Goal: Information Seeking & Learning: Learn about a topic

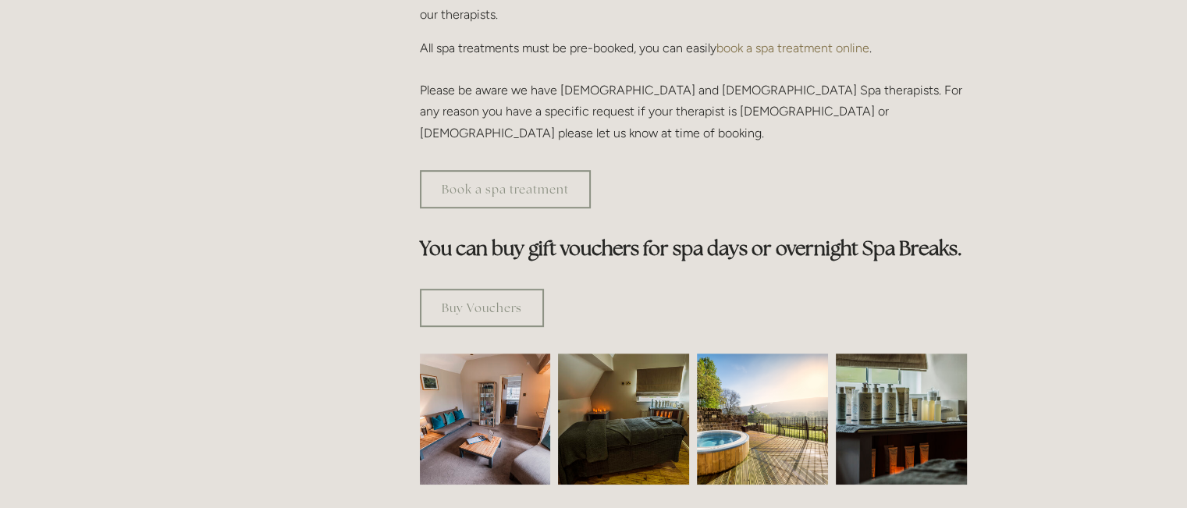
scroll to position [728, 0]
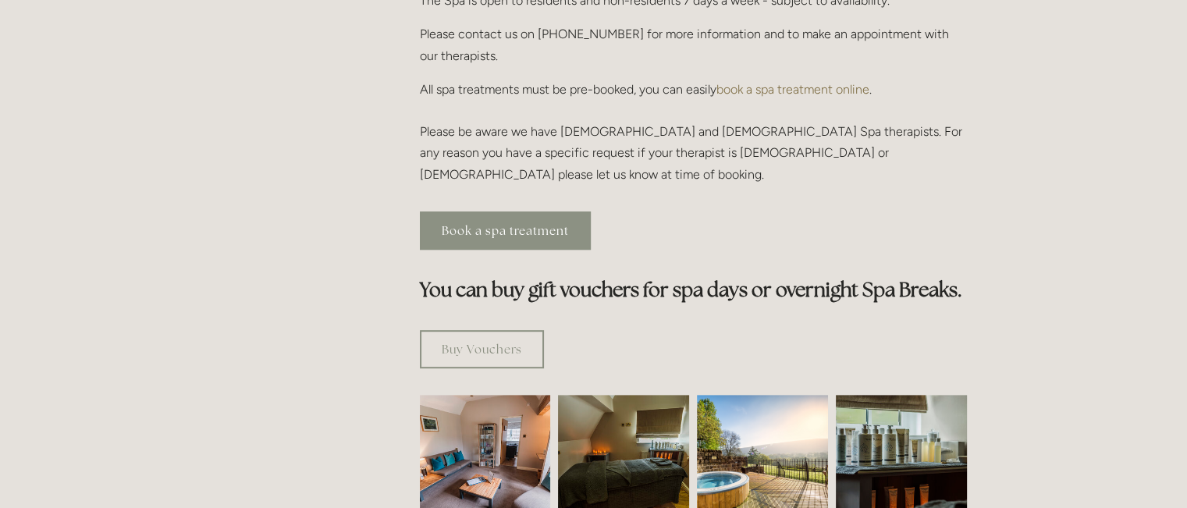
click at [533, 212] on link "Book a spa treatment" at bounding box center [505, 231] width 171 height 38
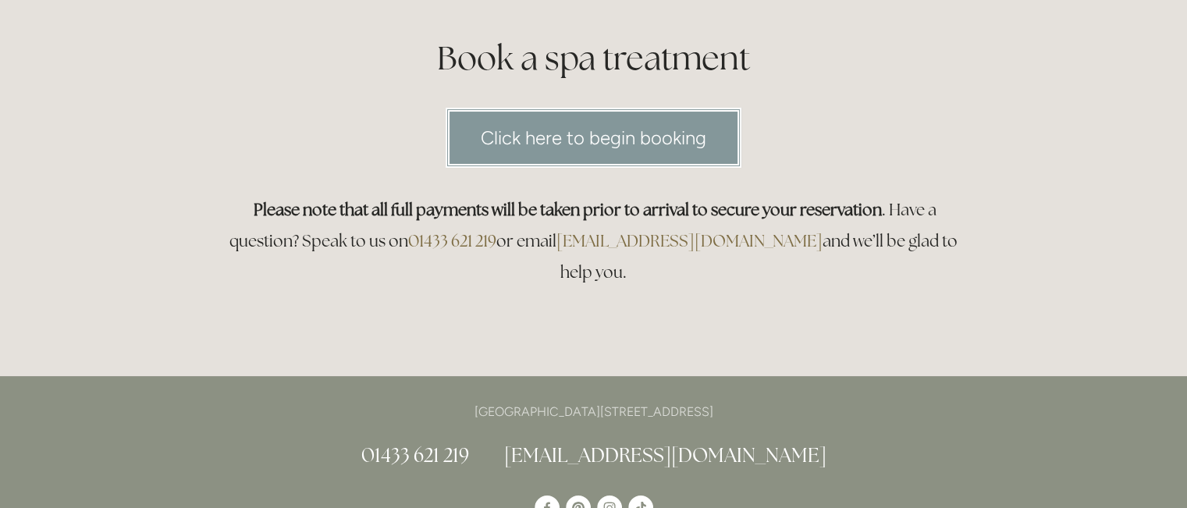
scroll to position [182, 0]
click at [533, 144] on link "Click here to begin booking" at bounding box center [594, 138] width 296 height 60
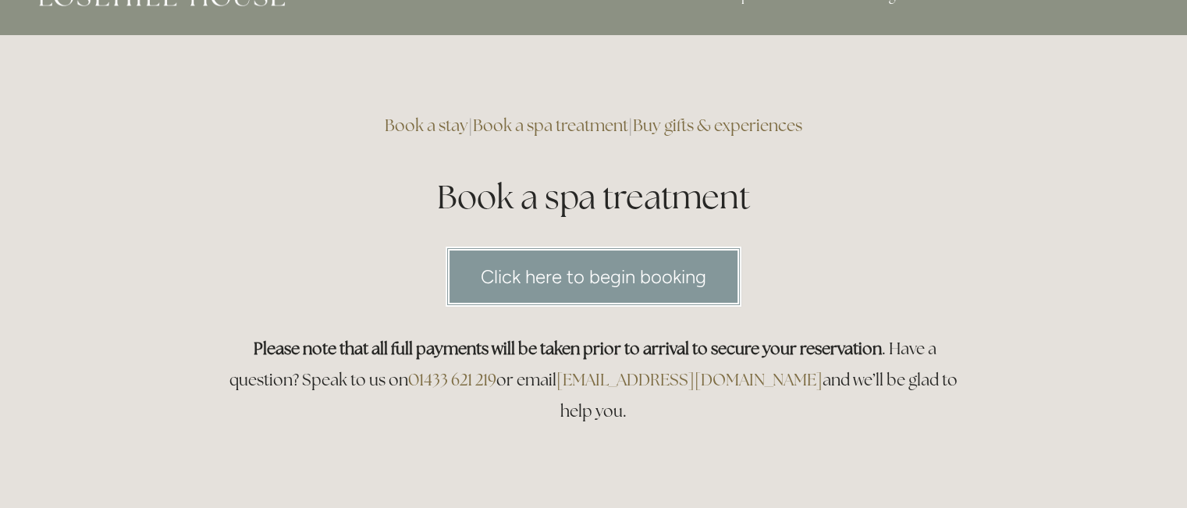
scroll to position [0, 0]
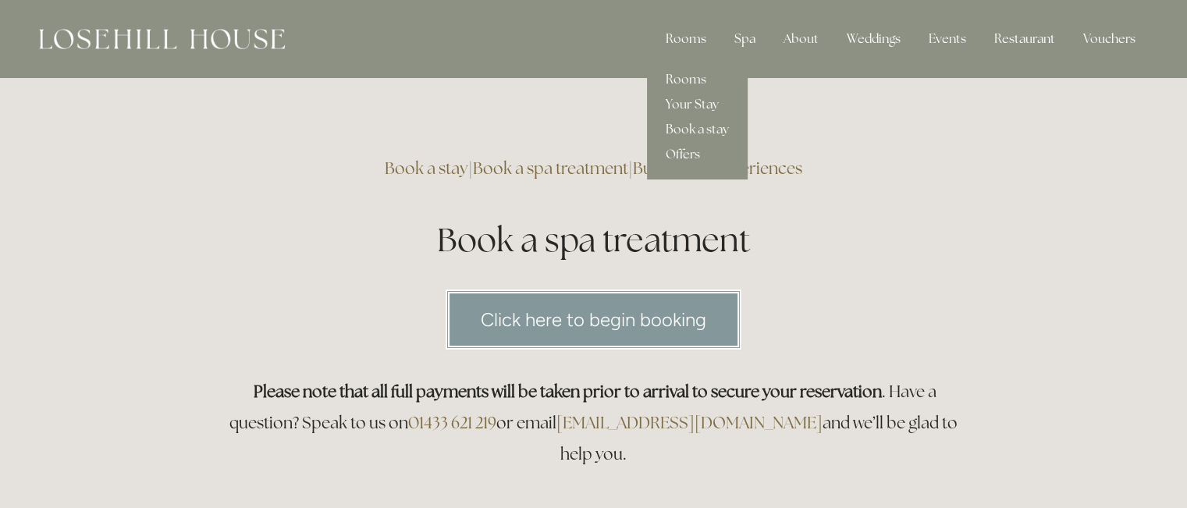
click at [685, 151] on link "Offers" at bounding box center [697, 154] width 101 height 25
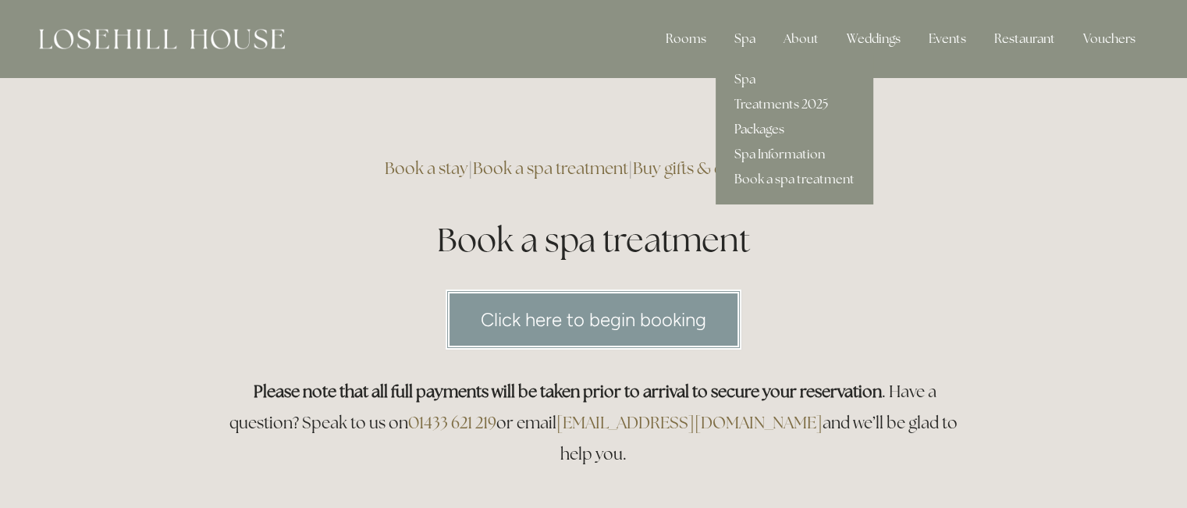
click at [761, 127] on link "Packages" at bounding box center [795, 129] width 158 height 25
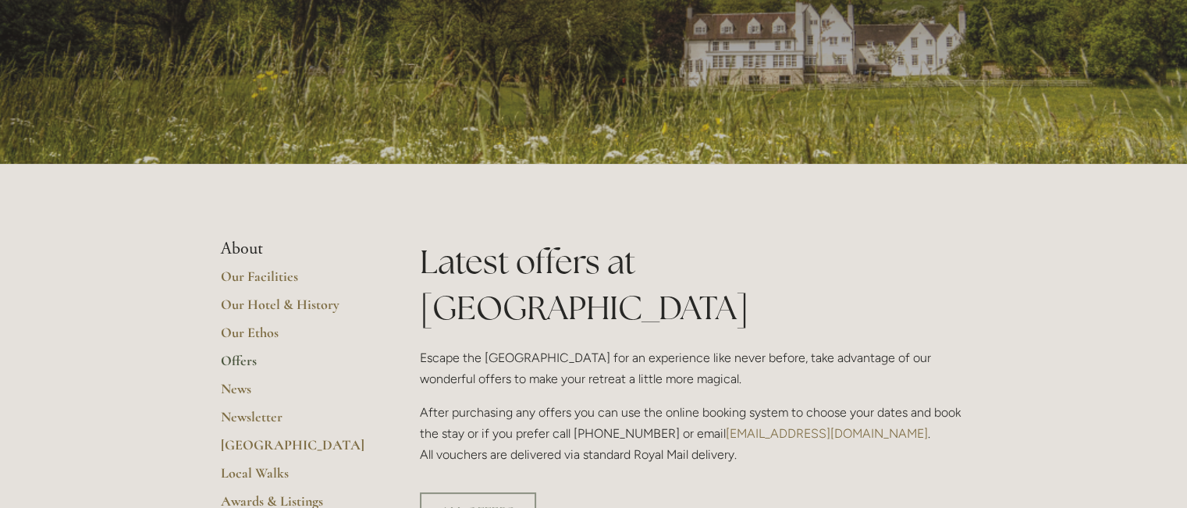
scroll to position [182, 0]
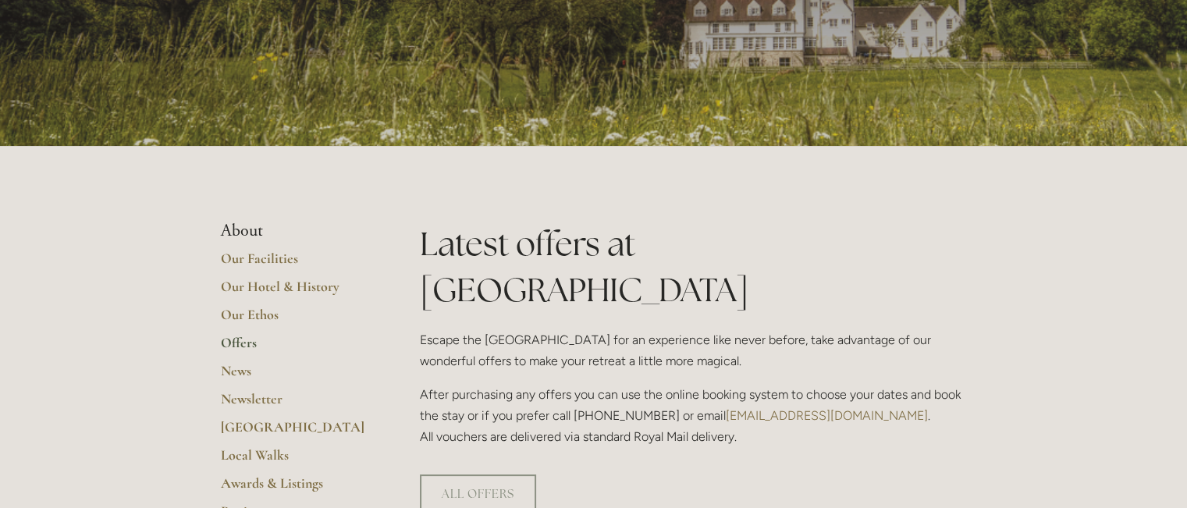
click at [242, 342] on link "Offers" at bounding box center [295, 348] width 149 height 28
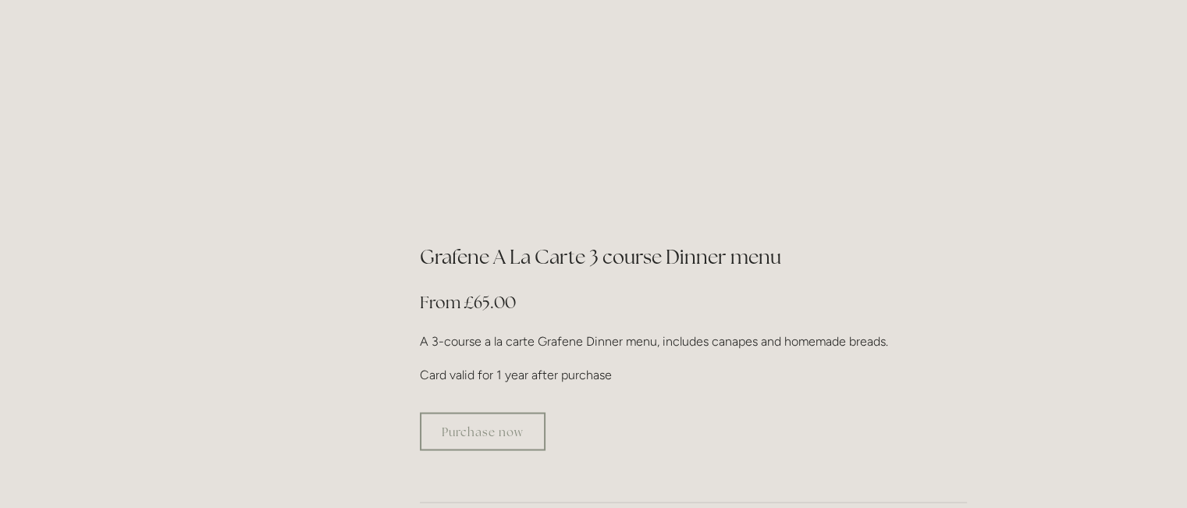
scroll to position [2732, 0]
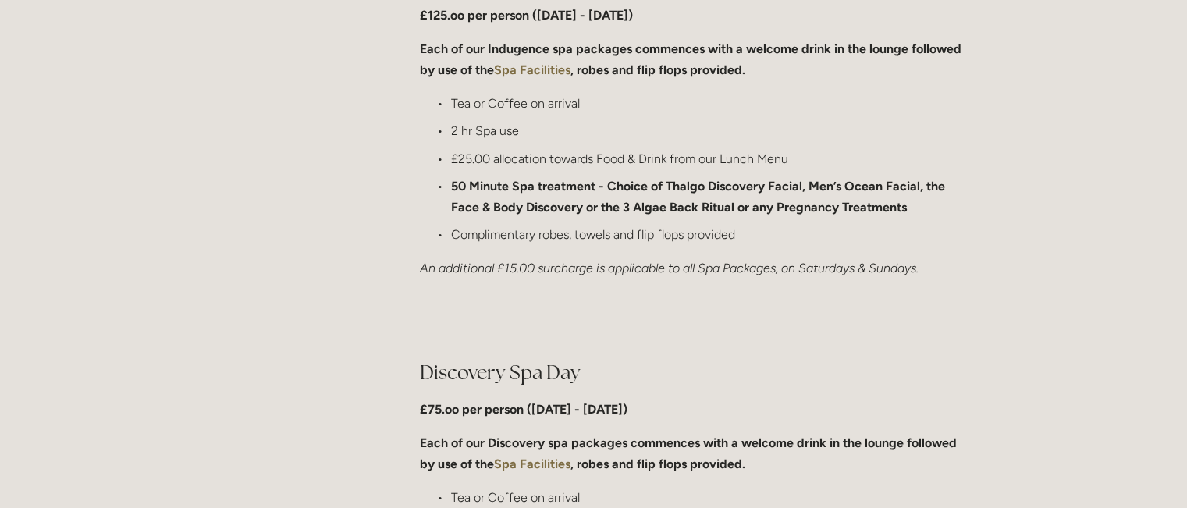
scroll to position [1093, 0]
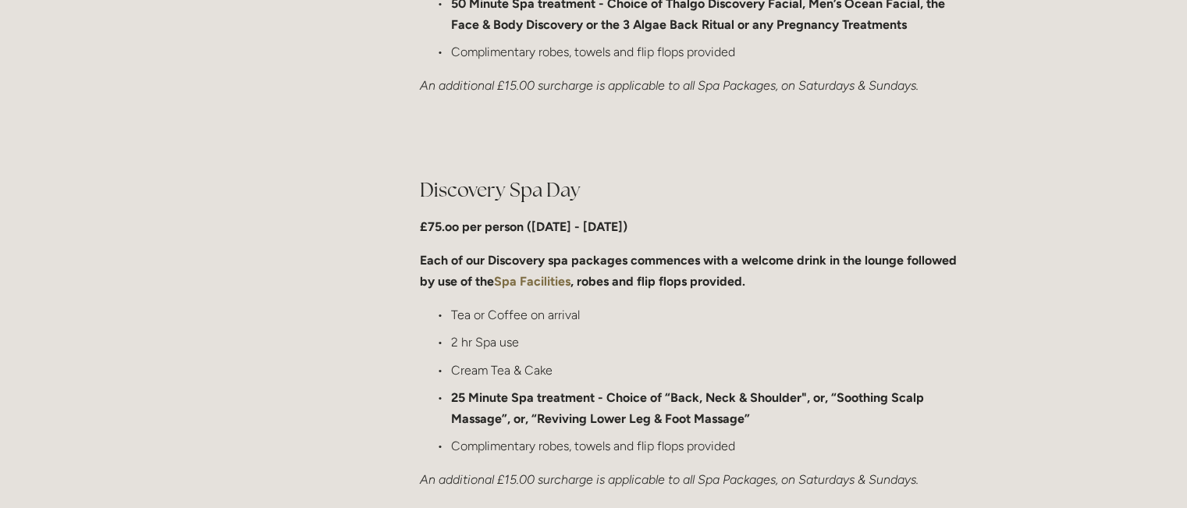
click at [549, 279] on strong "Spa Facilities" at bounding box center [532, 281] width 76 height 15
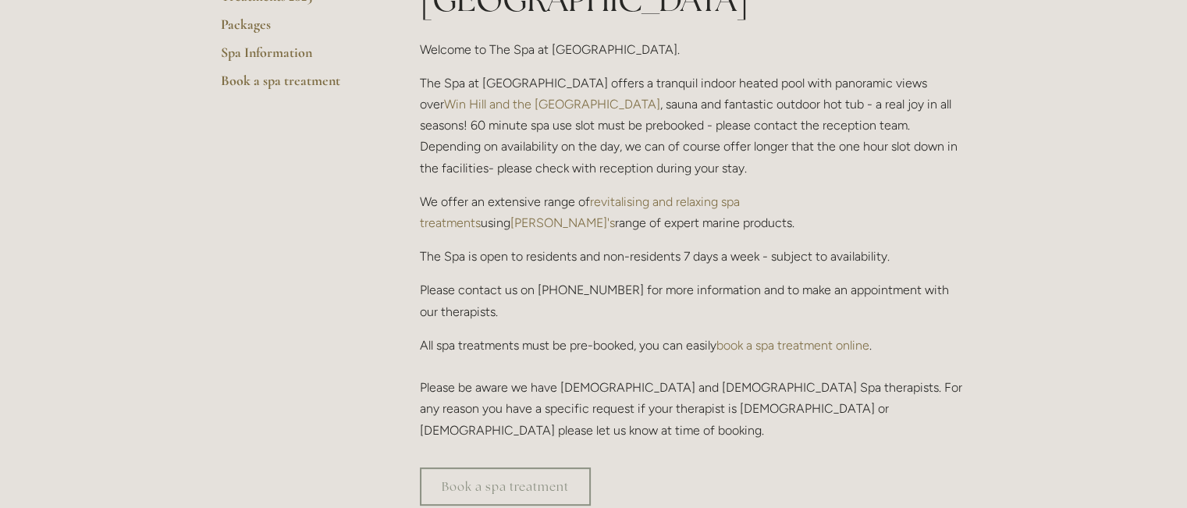
scroll to position [364, 0]
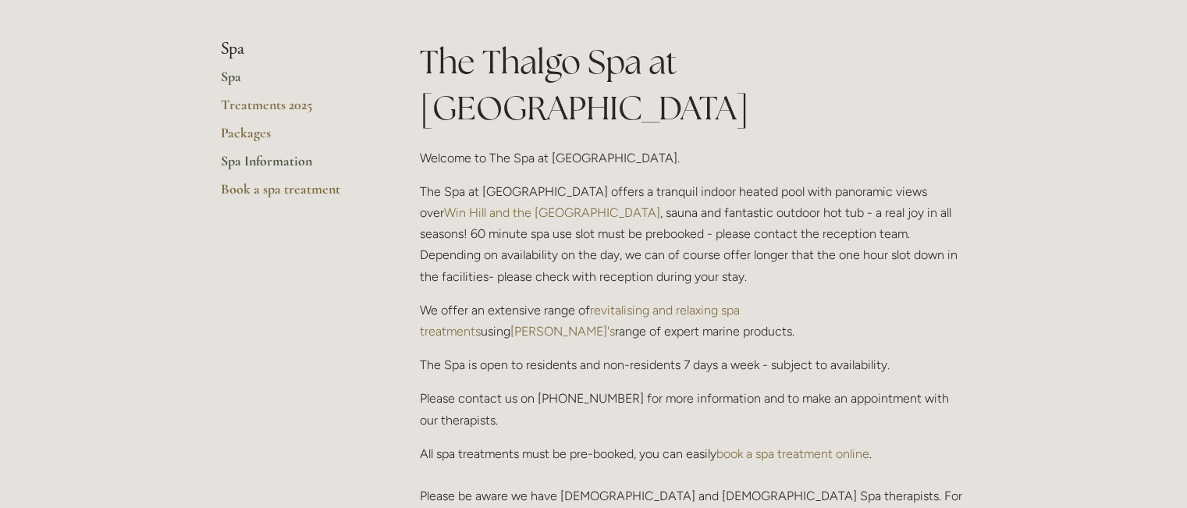
click at [302, 158] on link "Spa Information" at bounding box center [295, 166] width 149 height 28
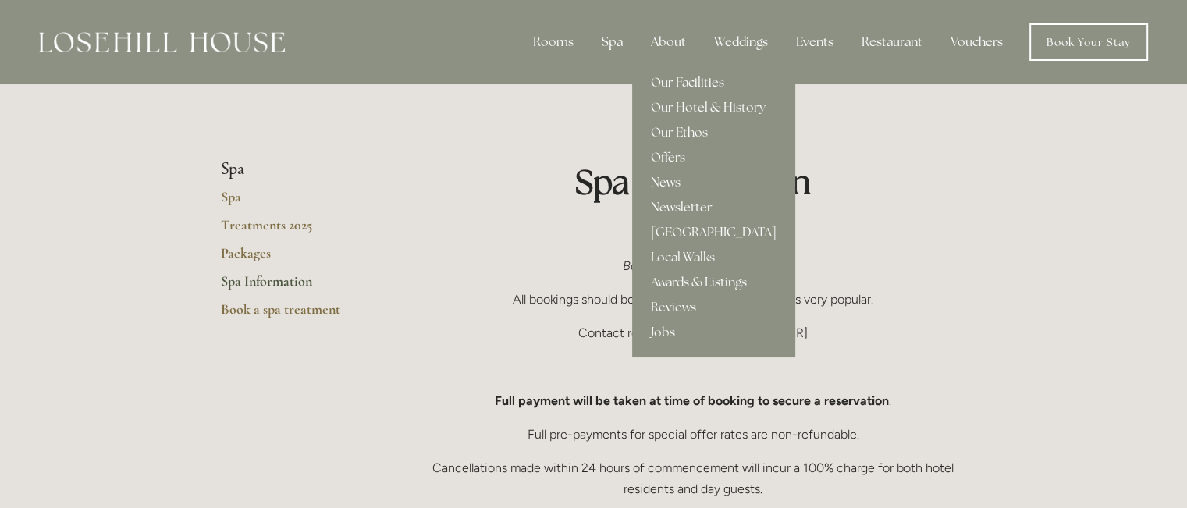
click at [675, 84] on link "Our Facilities" at bounding box center [713, 82] width 163 height 25
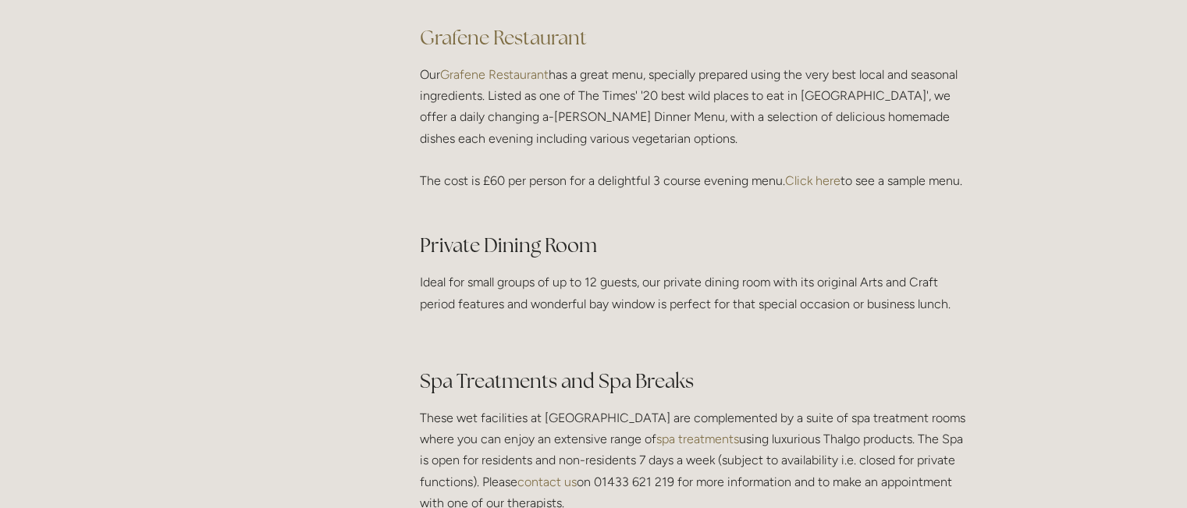
scroll to position [2549, 0]
